Goal: Task Accomplishment & Management: Manage account settings

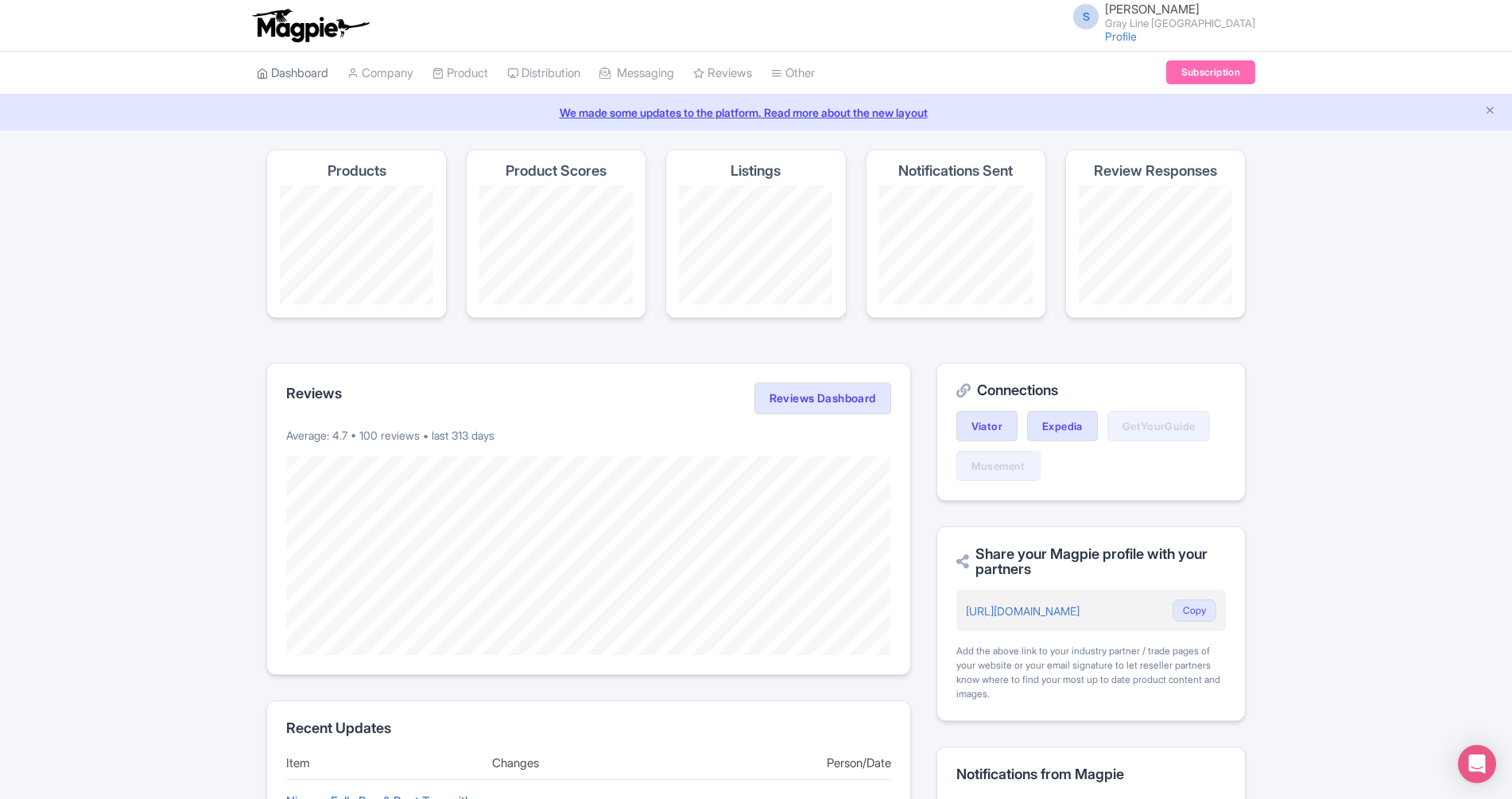
click at [328, 81] on link "Dashboard" at bounding box center [292, 74] width 72 height 43
click at [483, 107] on link "My Products" at bounding box center [509, 113] width 151 height 25
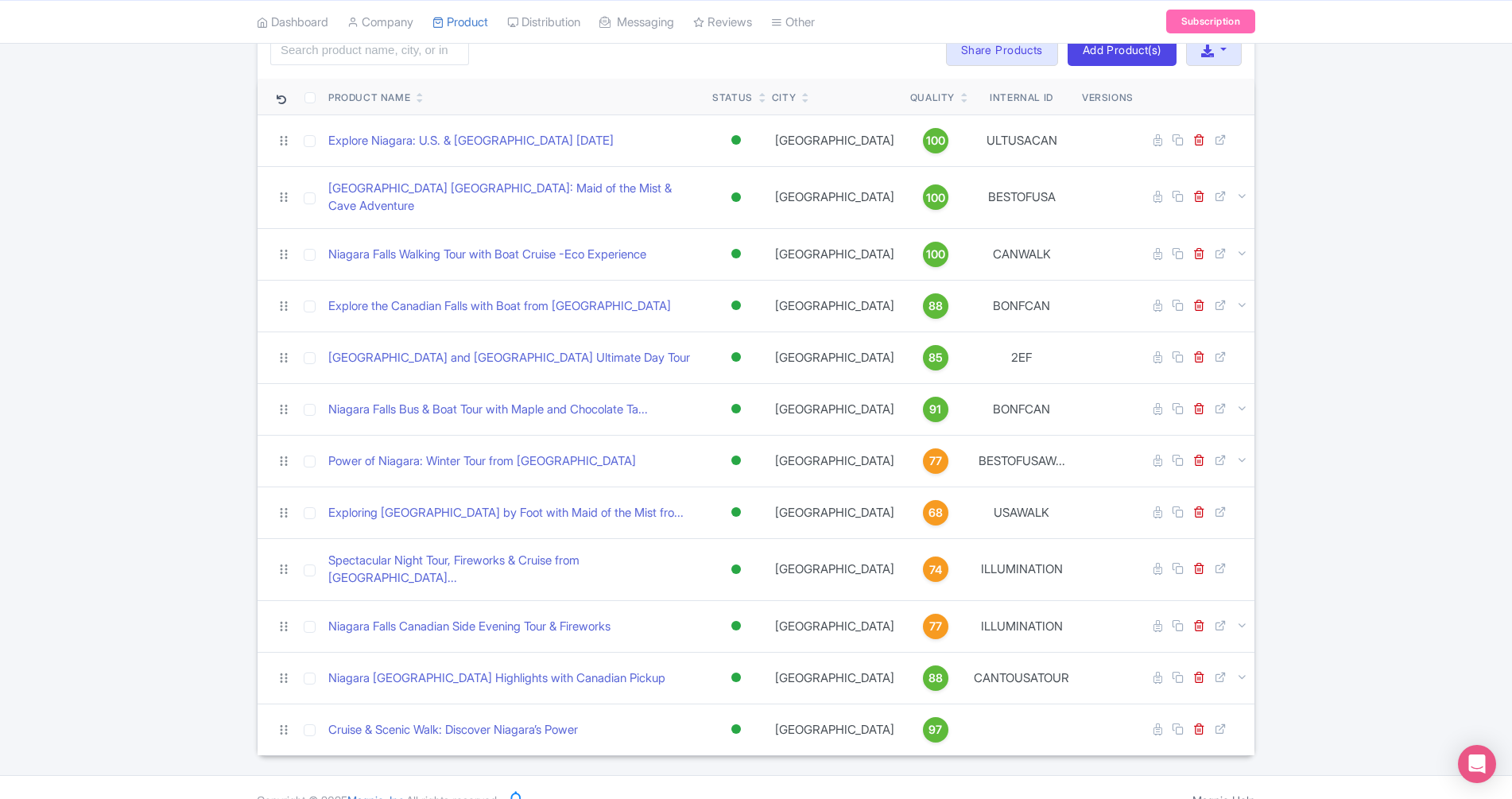
scroll to position [130, 0]
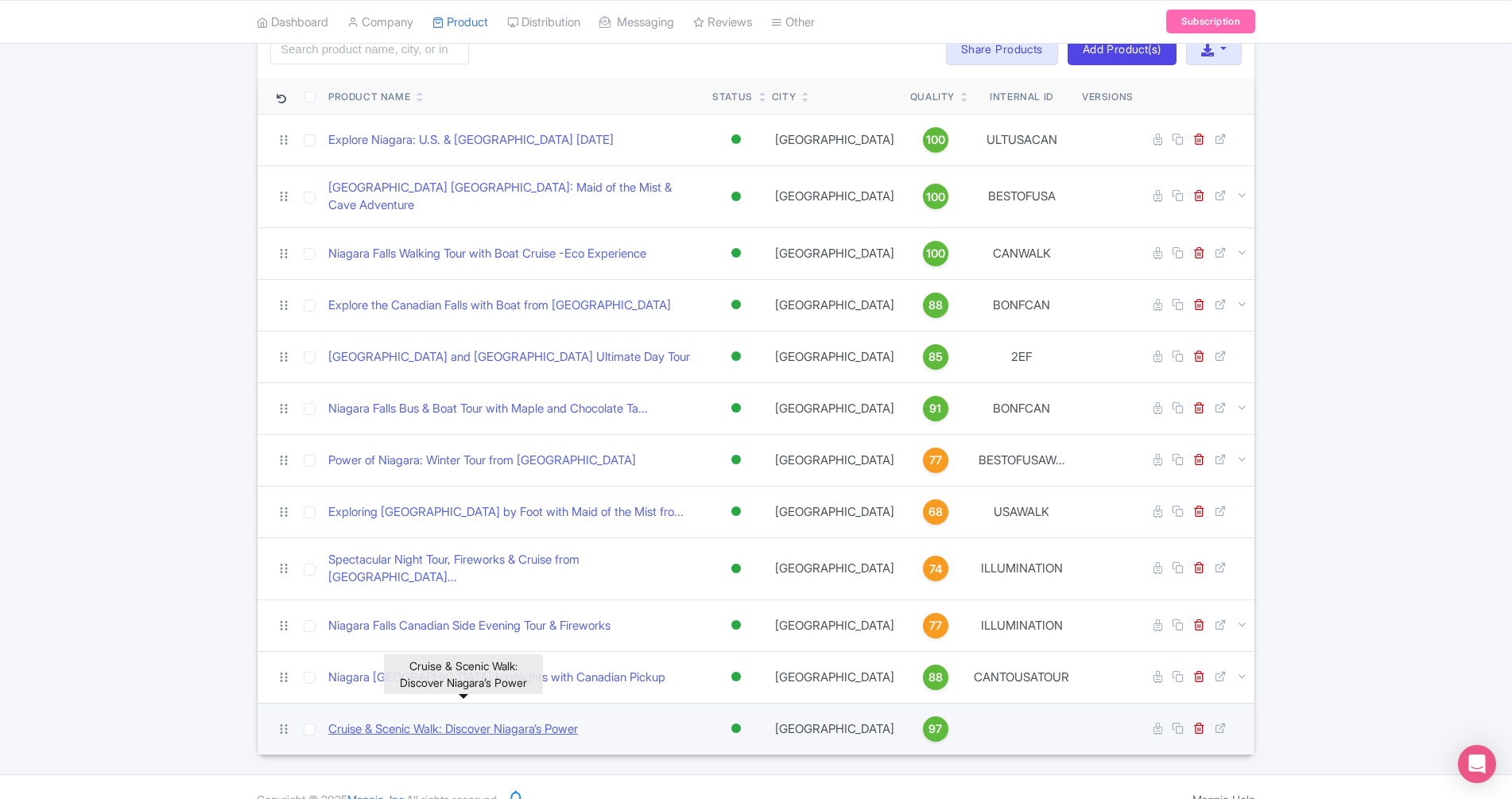
click at [558, 720] on link "Cruise & Scenic Walk: Discover Niagara’s Power" at bounding box center [453, 729] width 250 height 19
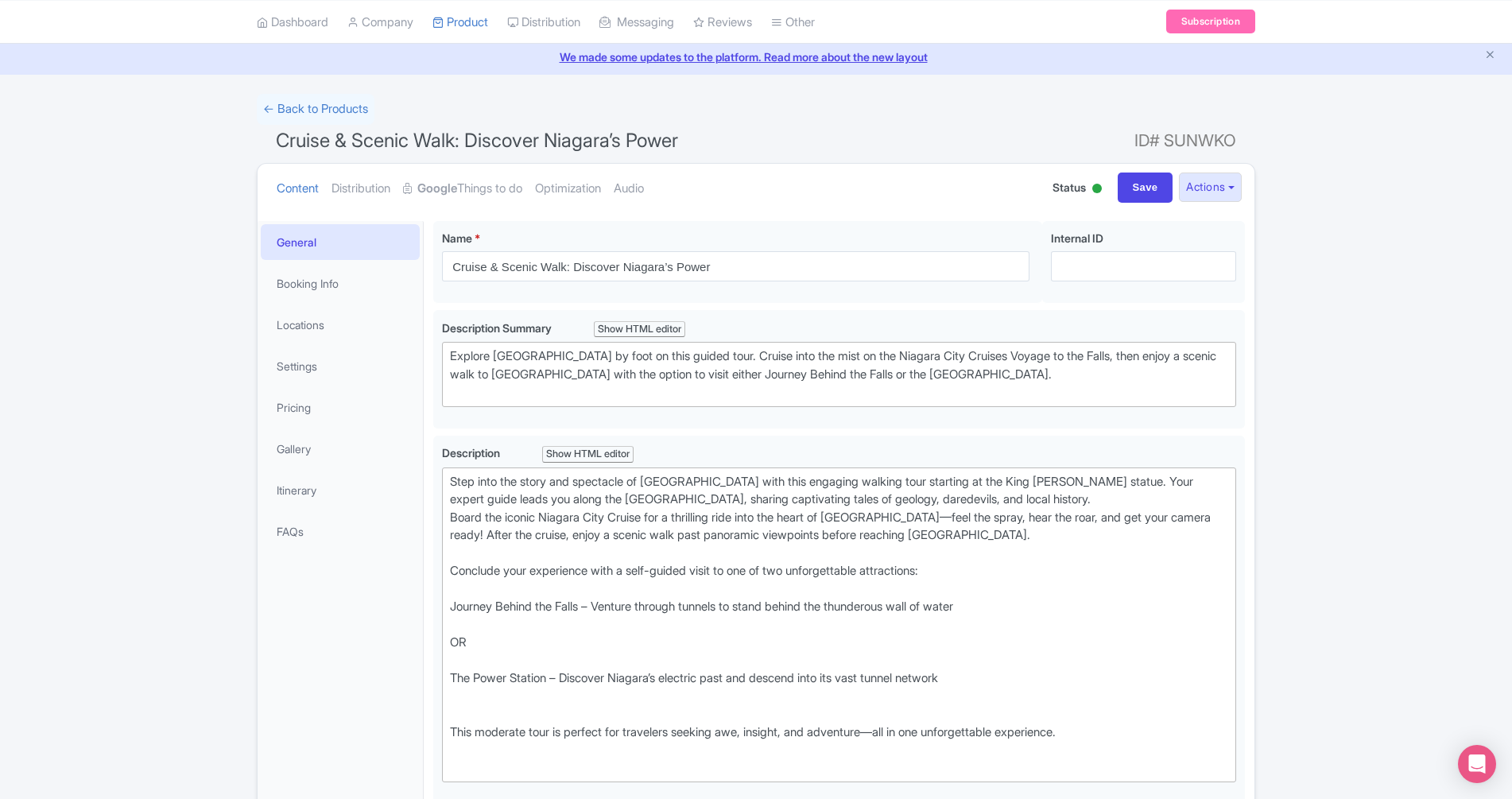
scroll to position [49, 0]
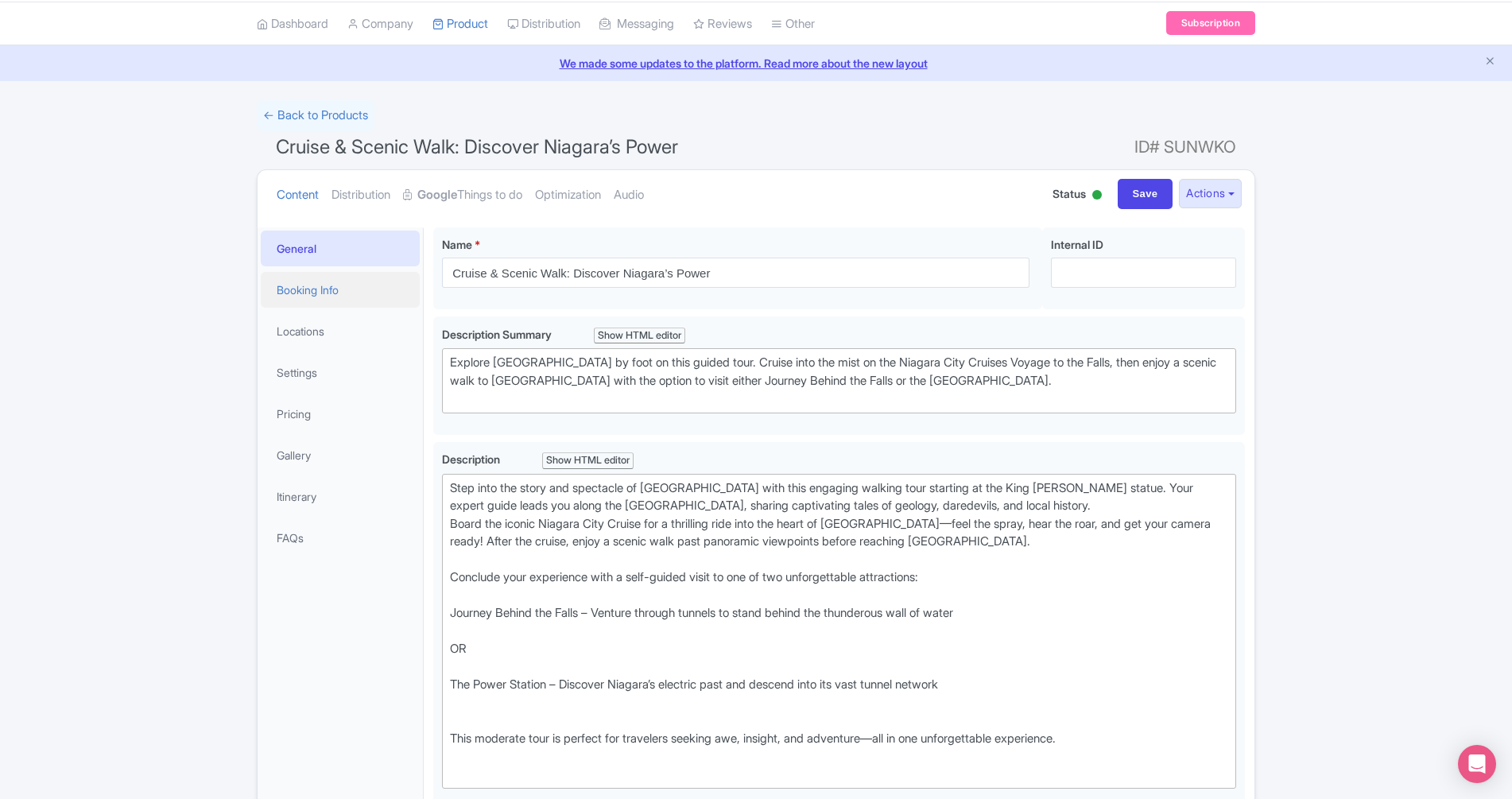
click at [285, 298] on link "Booking Info" at bounding box center [340, 290] width 159 height 35
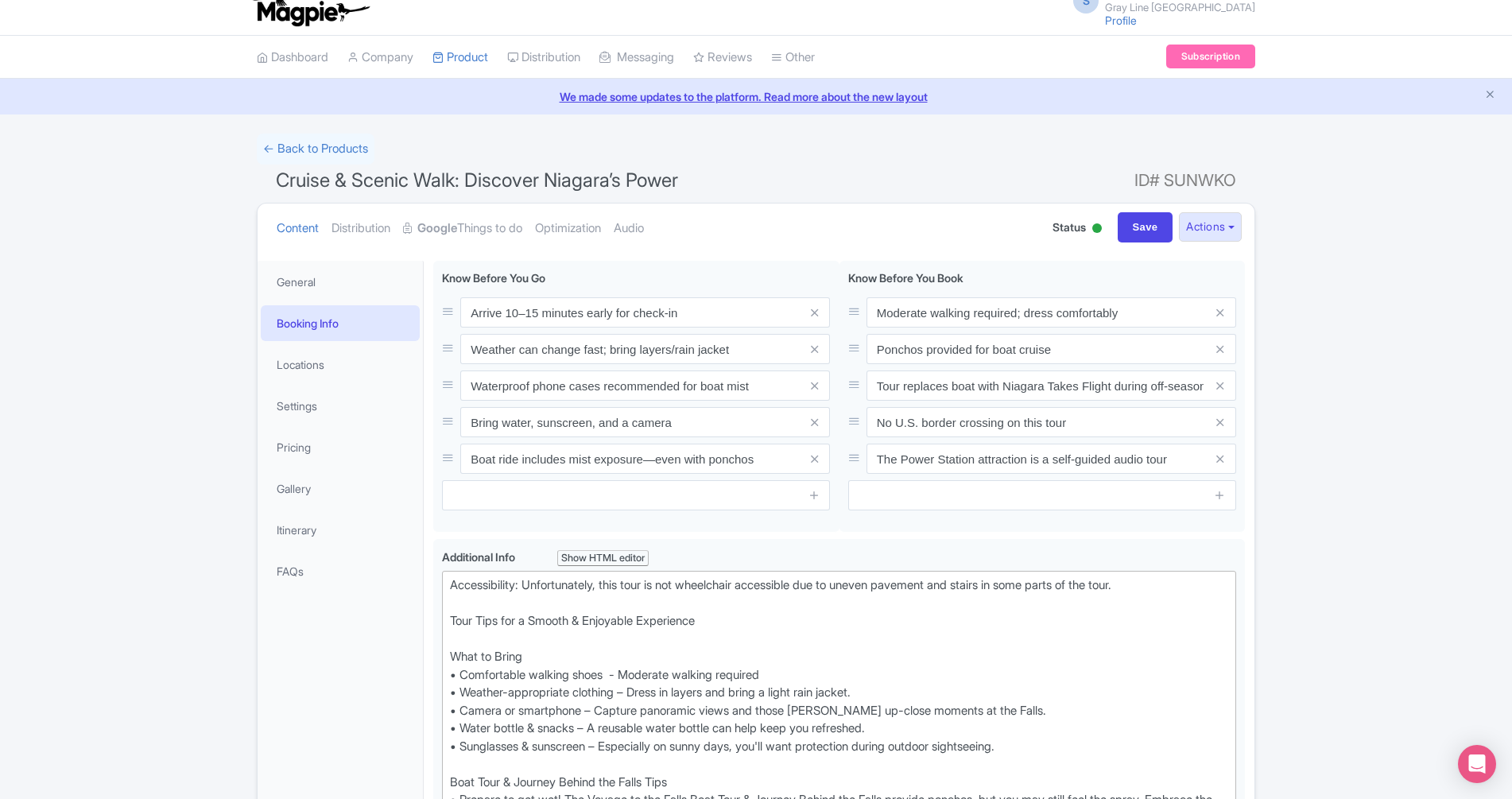
scroll to position [0, 0]
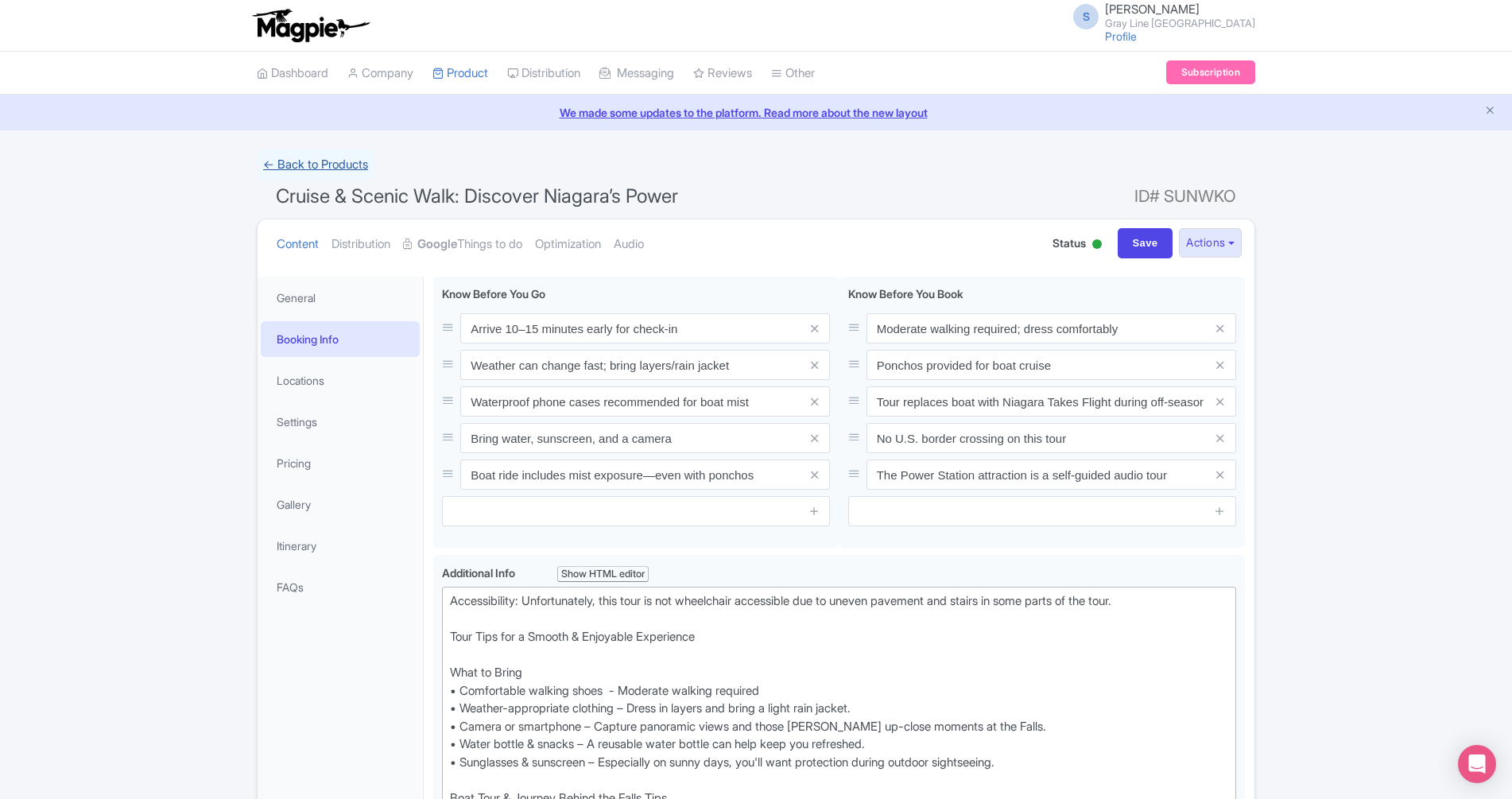
click at [272, 155] on link "← Back to Products" at bounding box center [316, 165] width 118 height 31
